Goal: Transaction & Acquisition: Purchase product/service

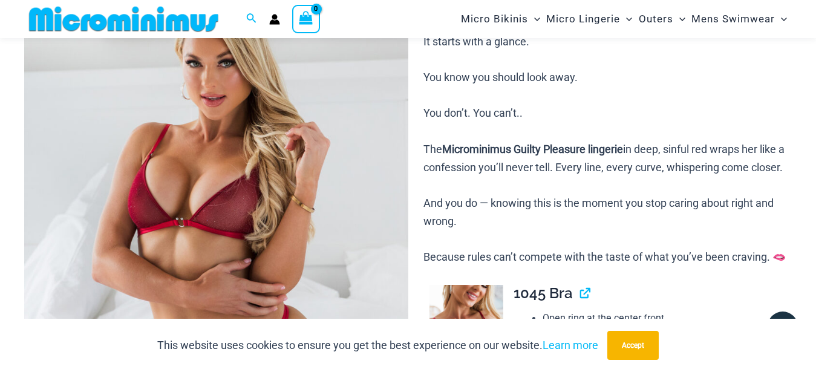
scroll to position [421, 0]
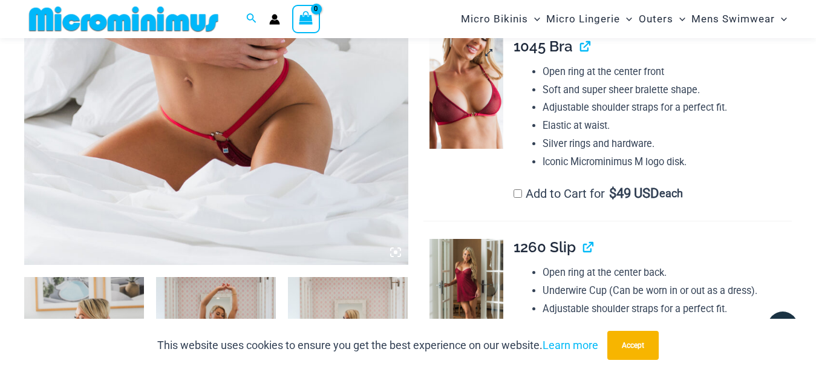
click at [469, 145] on img at bounding box center [466, 93] width 74 height 111
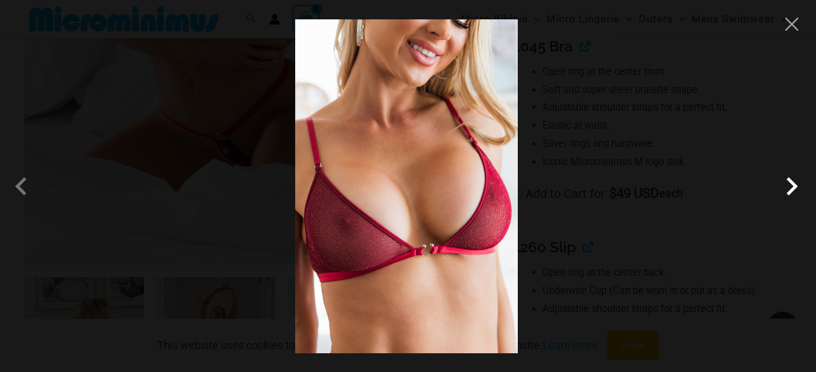
click at [790, 184] on span at bounding box center [791, 186] width 36 height 36
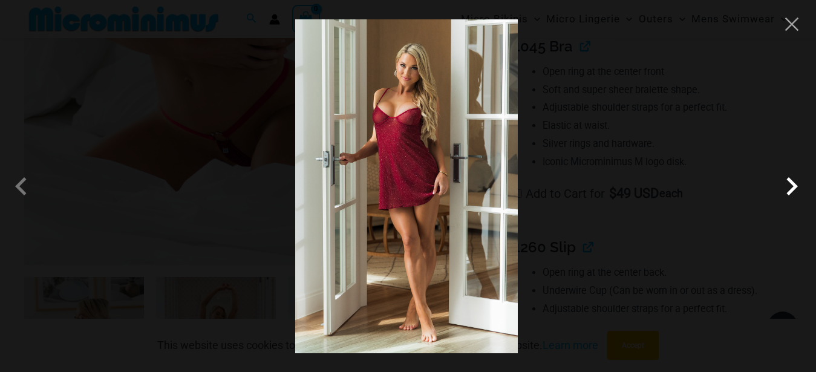
click at [790, 184] on span at bounding box center [791, 186] width 36 height 36
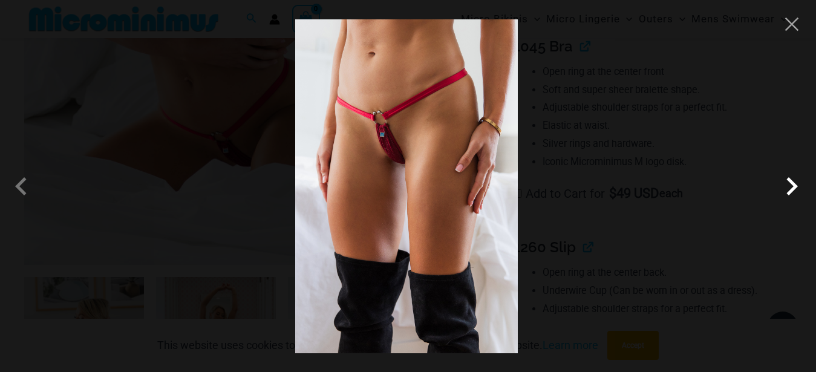
click at [790, 185] on span at bounding box center [791, 186] width 36 height 36
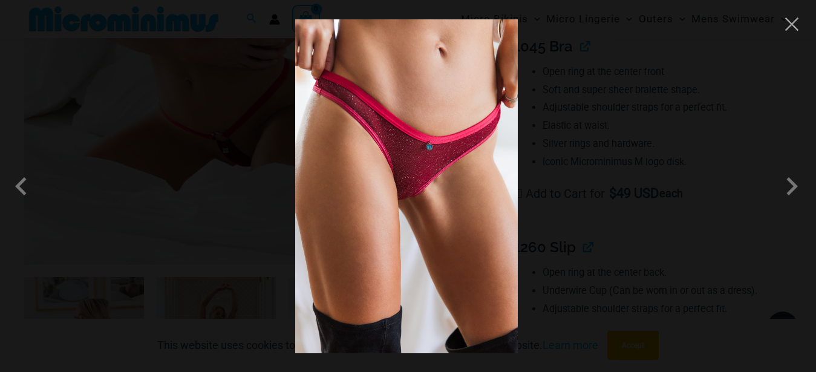
click at [794, 186] on span at bounding box center [791, 186] width 36 height 36
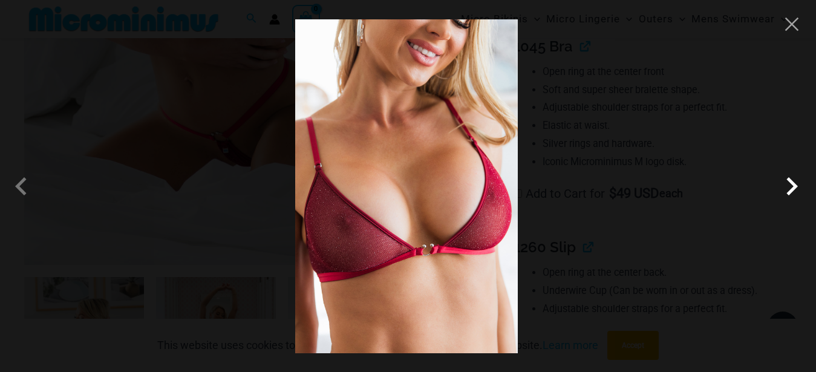
click at [791, 183] on span at bounding box center [791, 186] width 36 height 36
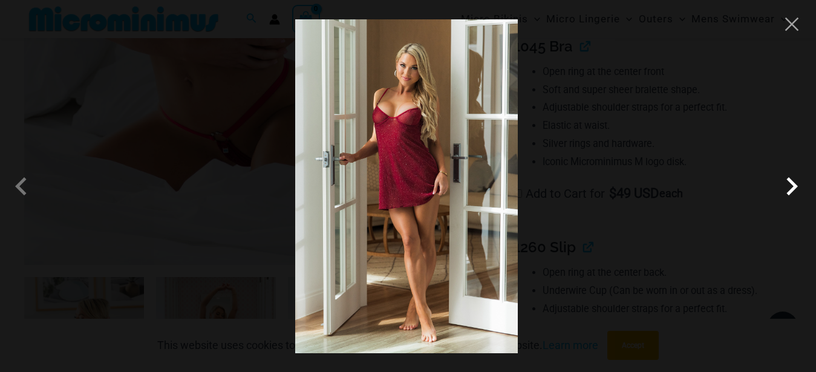
click at [791, 183] on span at bounding box center [791, 186] width 36 height 36
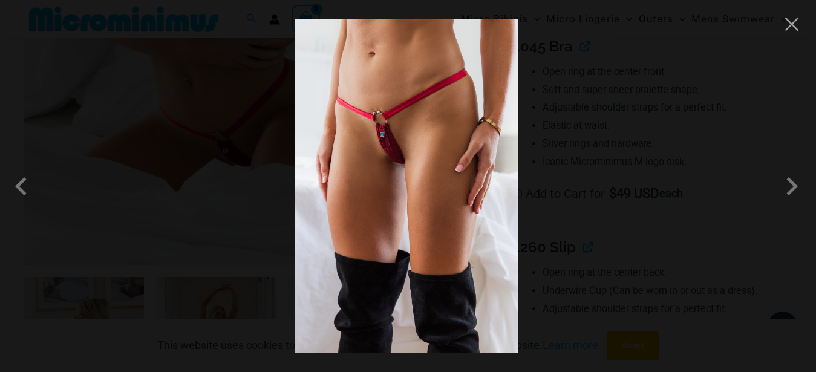
click at [646, 152] on div at bounding box center [408, 186] width 816 height 372
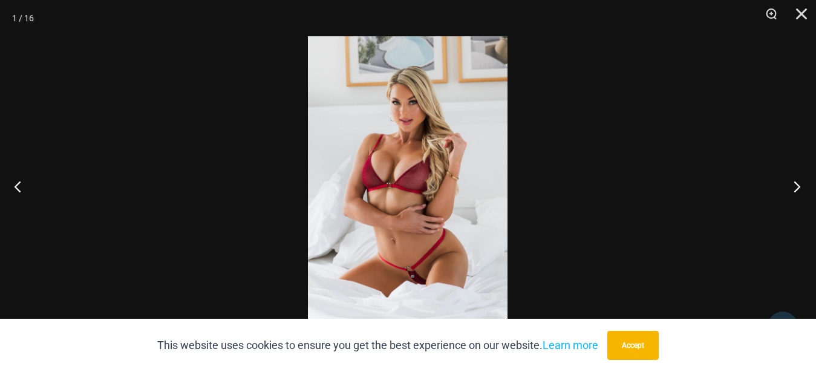
click at [798, 186] on button "Next" at bounding box center [792, 186] width 45 height 60
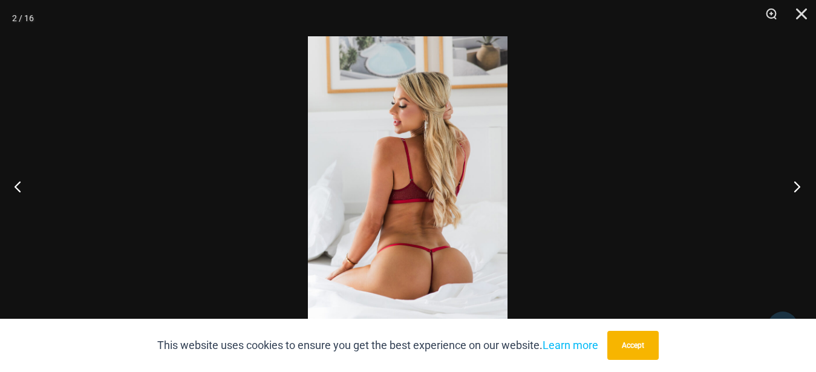
click at [798, 187] on button "Next" at bounding box center [792, 186] width 45 height 60
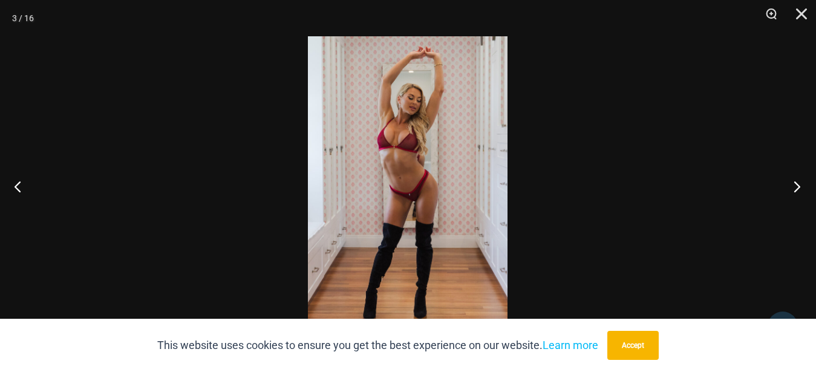
click at [798, 187] on button "Next" at bounding box center [792, 186] width 45 height 60
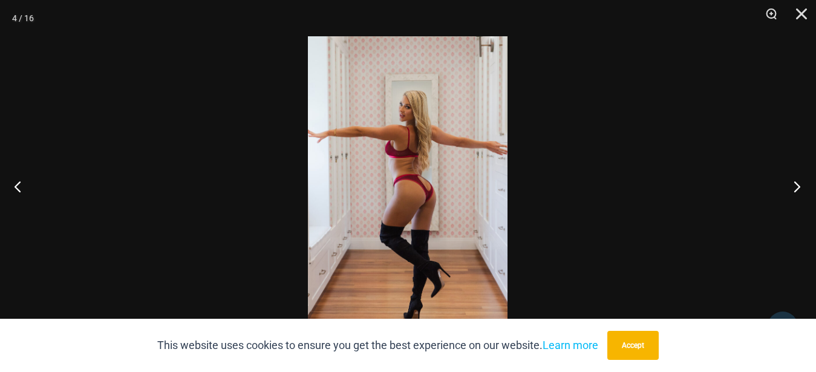
click at [798, 187] on button "Next" at bounding box center [792, 186] width 45 height 60
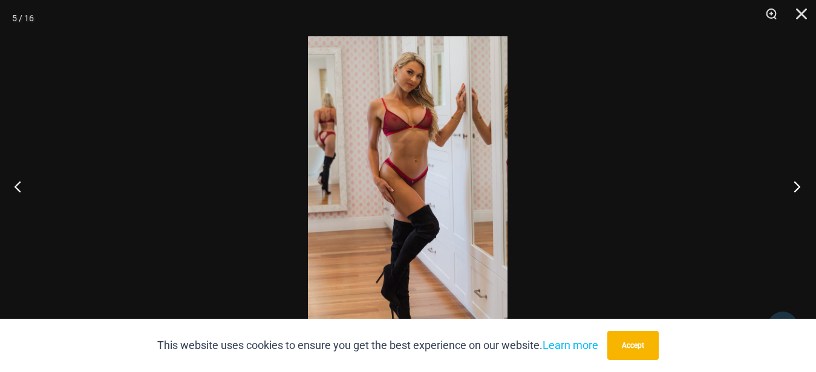
click at [798, 186] on button "Next" at bounding box center [792, 186] width 45 height 60
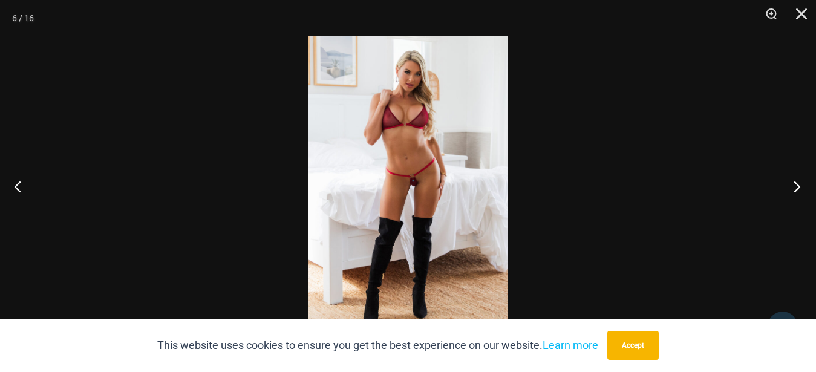
click at [798, 186] on button "Next" at bounding box center [792, 186] width 45 height 60
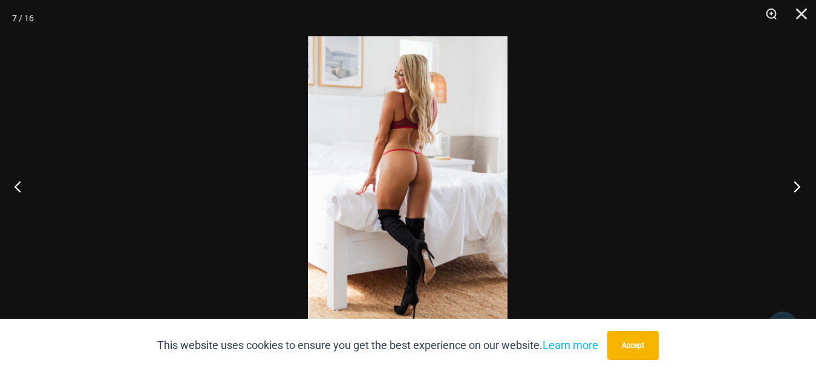
click at [798, 186] on button "Next" at bounding box center [792, 186] width 45 height 60
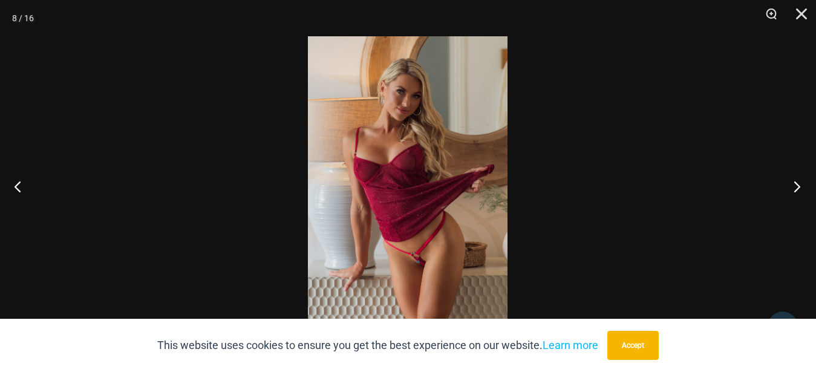
click at [799, 186] on button "Next" at bounding box center [792, 186] width 45 height 60
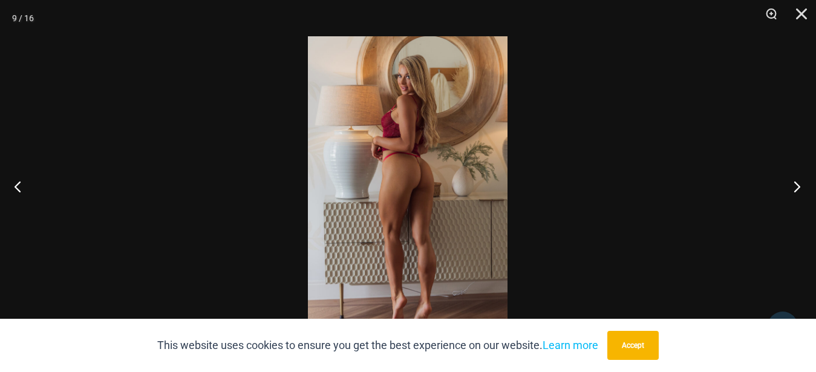
click at [799, 186] on button "Next" at bounding box center [792, 186] width 45 height 60
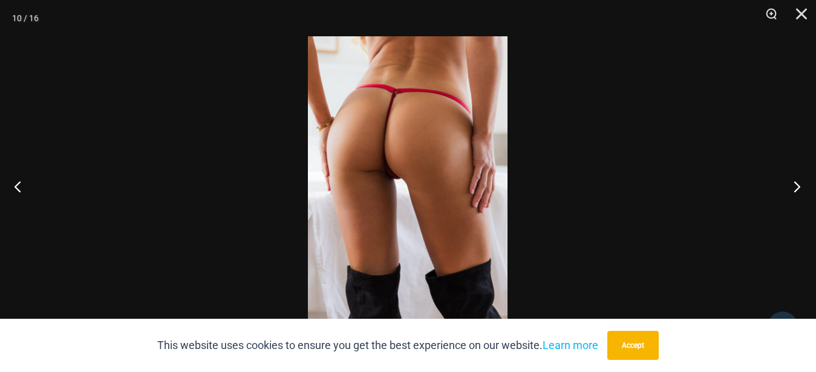
click at [799, 186] on button "Next" at bounding box center [792, 186] width 45 height 60
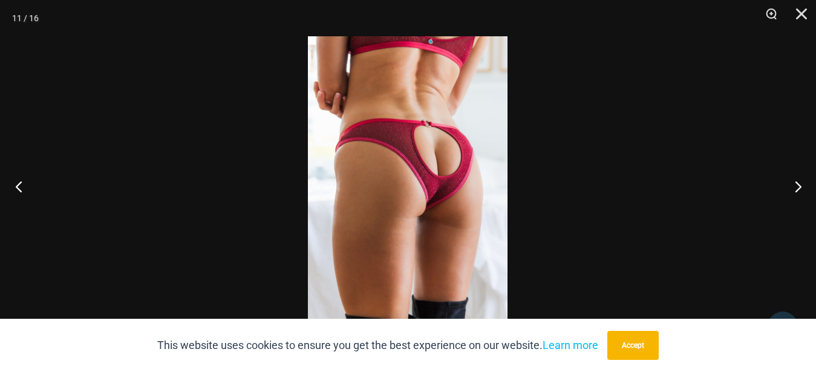
click at [18, 192] on button "Previous" at bounding box center [22, 186] width 45 height 60
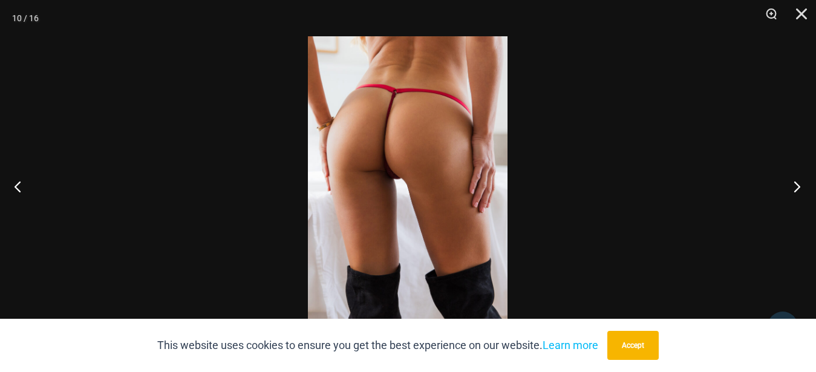
click at [794, 184] on button "Next" at bounding box center [792, 186] width 45 height 60
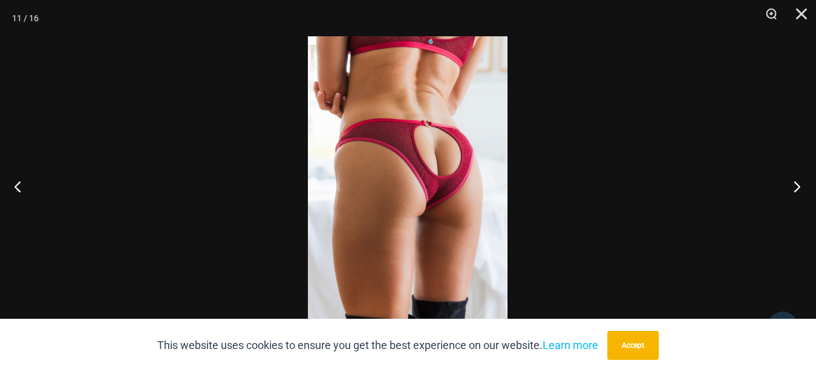
click at [799, 187] on button "Next" at bounding box center [792, 186] width 45 height 60
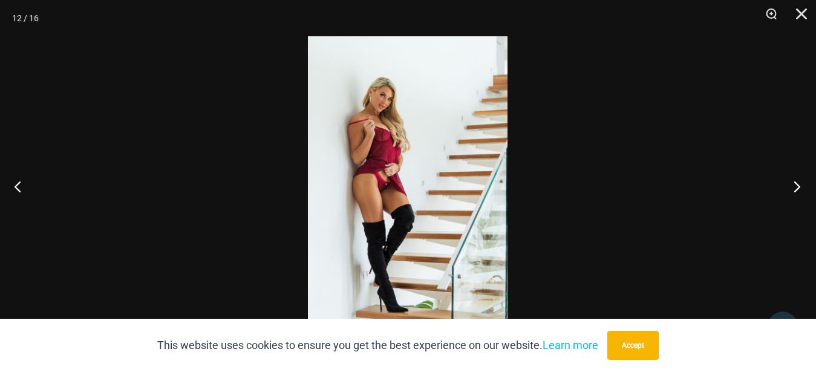
click at [799, 187] on button "Next" at bounding box center [792, 186] width 45 height 60
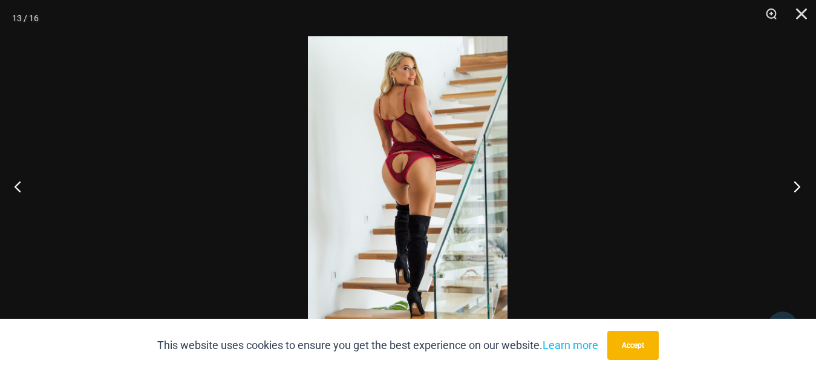
click at [798, 187] on button "Next" at bounding box center [792, 186] width 45 height 60
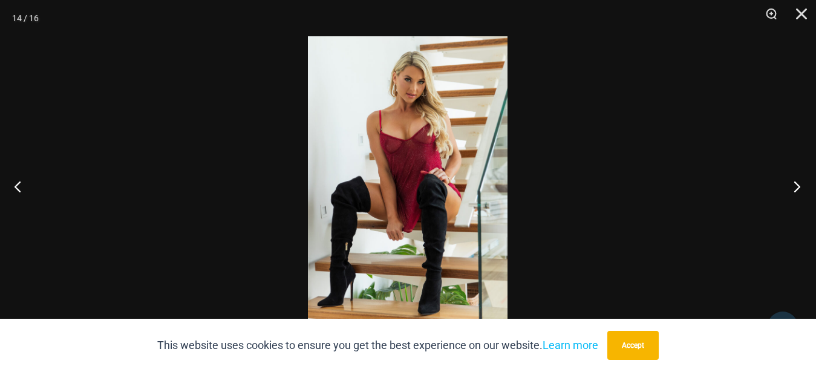
click at [798, 186] on button "Next" at bounding box center [792, 186] width 45 height 60
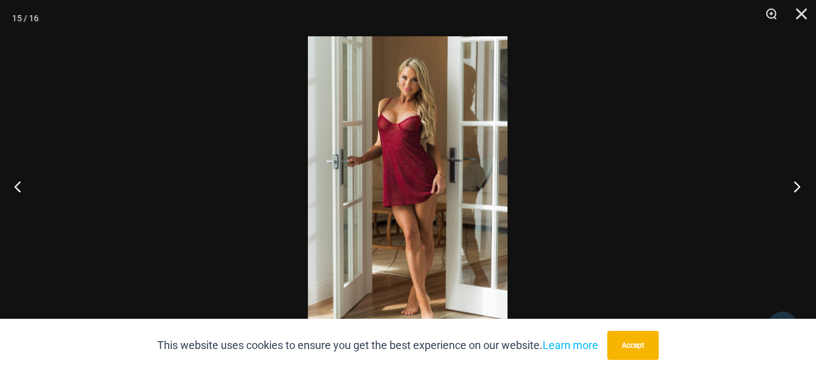
click at [794, 183] on button "Next" at bounding box center [792, 186] width 45 height 60
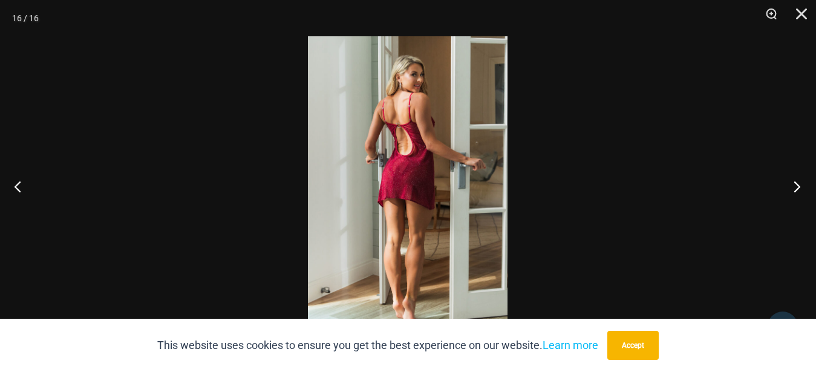
click at [791, 181] on button "Next" at bounding box center [792, 186] width 45 height 60
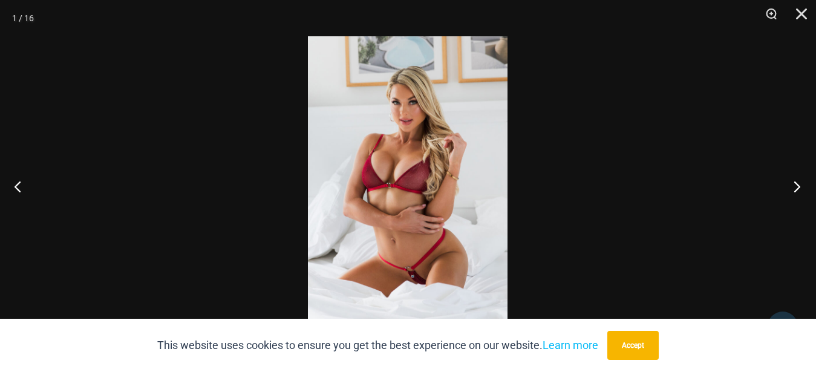
click at [791, 181] on button "Next" at bounding box center [792, 186] width 45 height 60
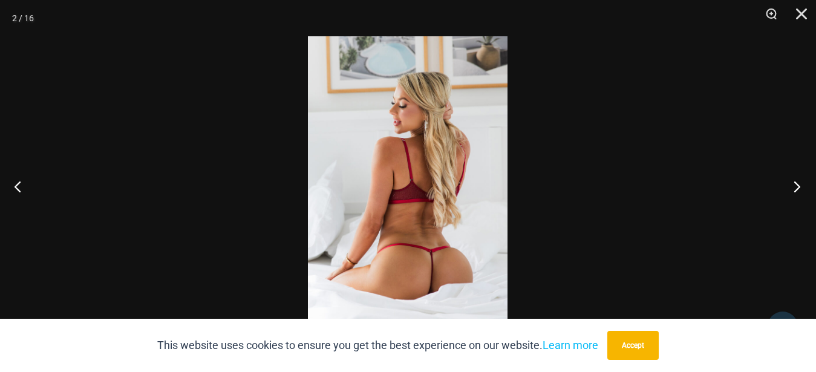
click at [791, 181] on button "Next" at bounding box center [792, 186] width 45 height 60
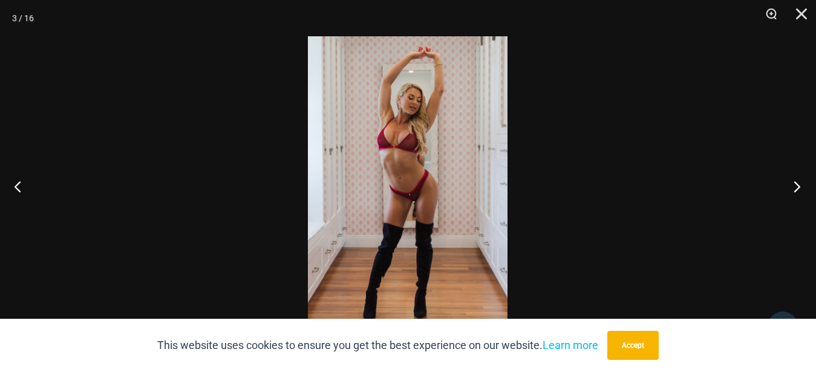
click at [791, 181] on button "Next" at bounding box center [792, 186] width 45 height 60
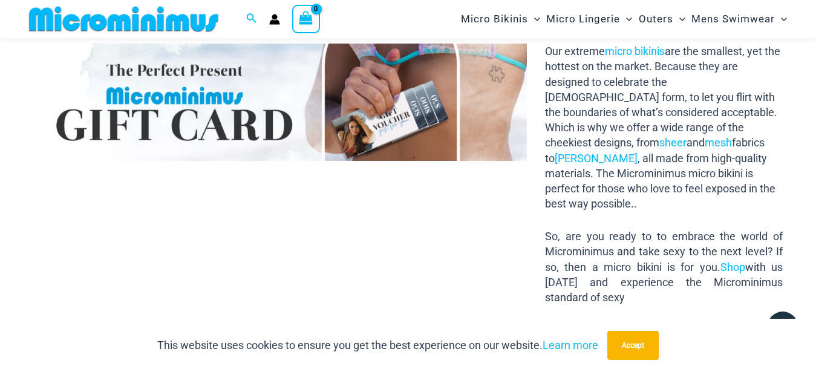
scroll to position [1901, 0]
